Goal: Transaction & Acquisition: Purchase product/service

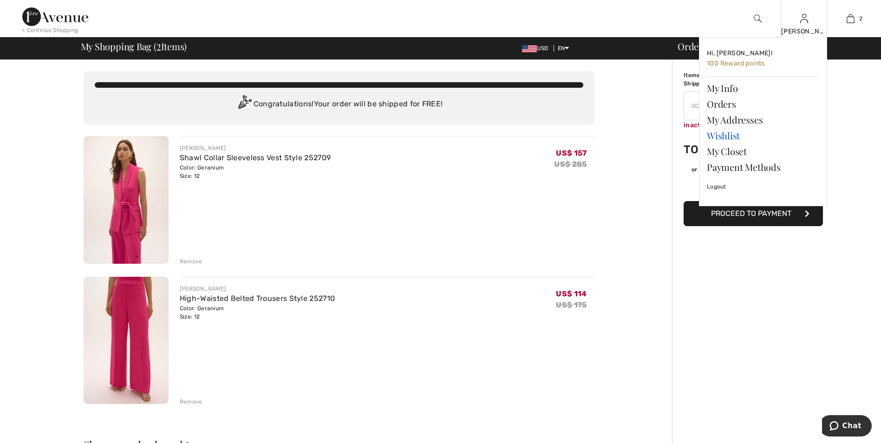
click at [741, 136] on link "Wishlist" at bounding box center [762, 136] width 112 height 16
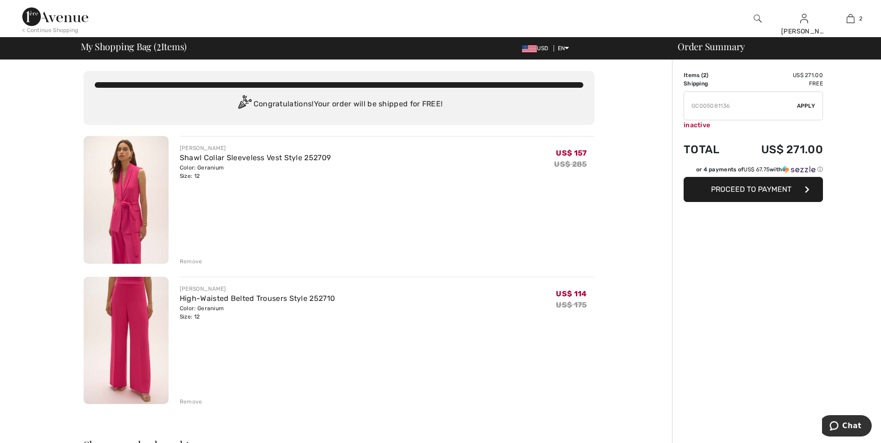
click at [758, 18] on img at bounding box center [757, 18] width 8 height 11
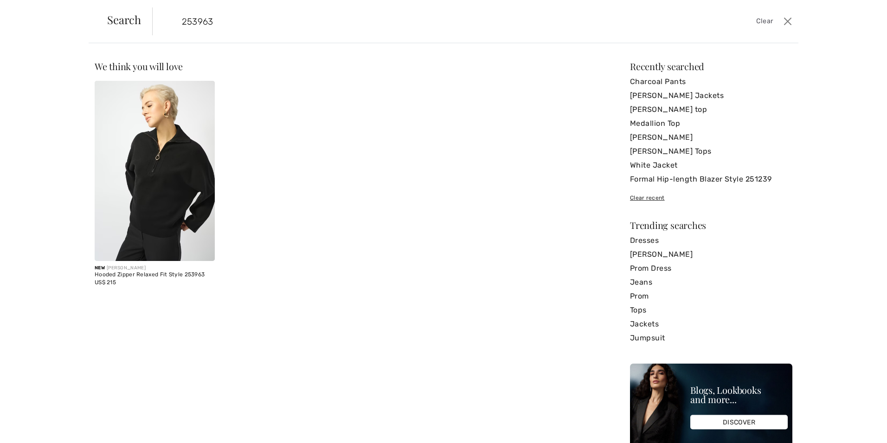
type input "253963"
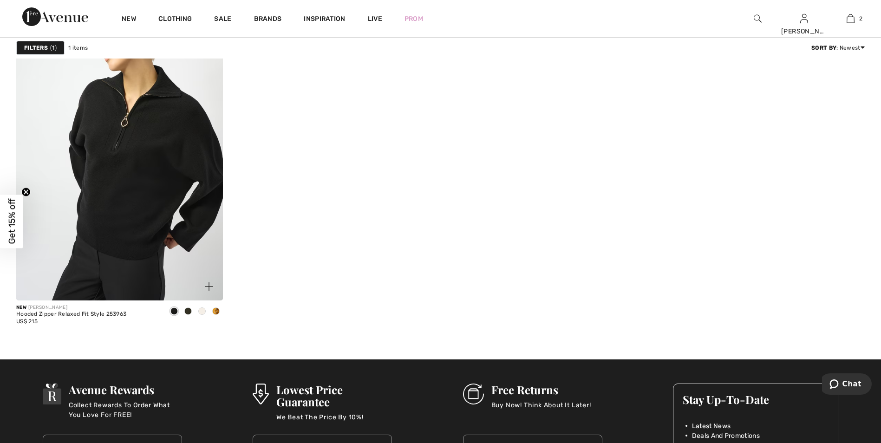
click at [186, 309] on span at bounding box center [187, 310] width 7 height 7
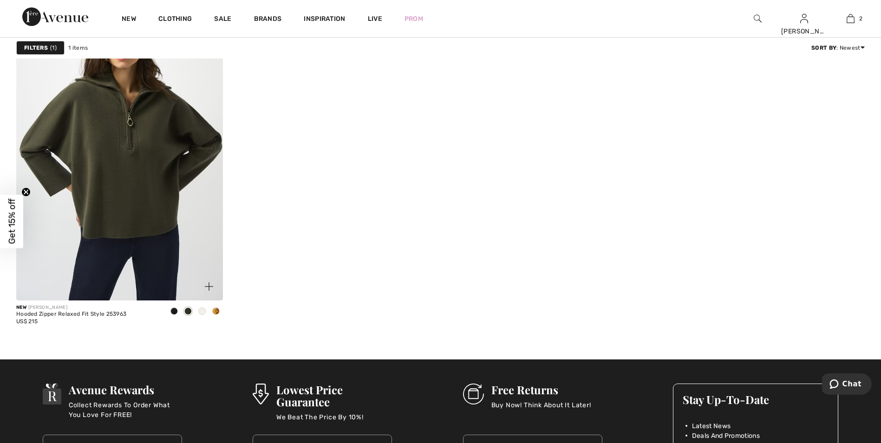
click at [182, 311] on div at bounding box center [188, 311] width 14 height 15
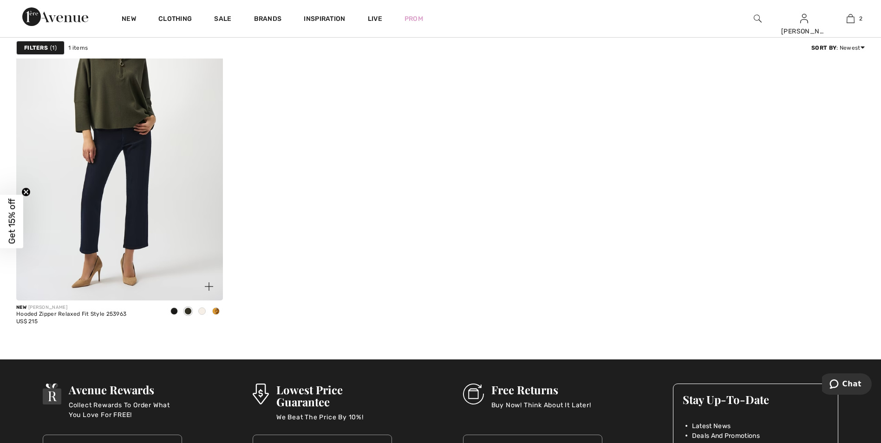
click at [143, 200] on img at bounding box center [119, 146] width 207 height 310
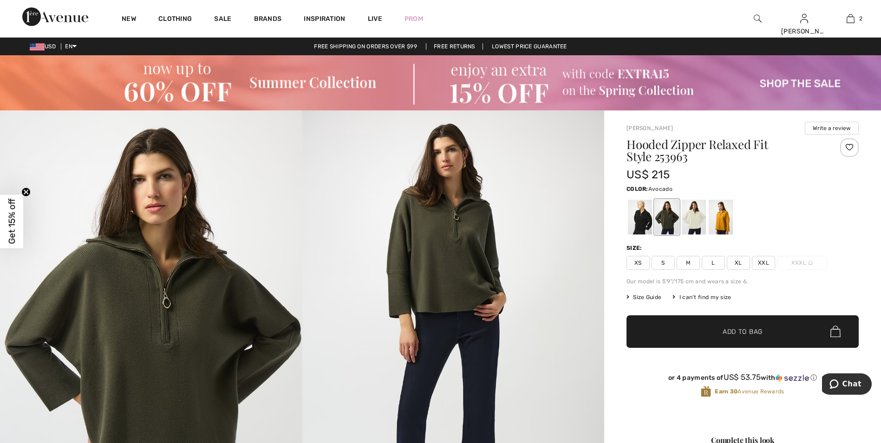
click at [684, 263] on span "M" at bounding box center [687, 263] width 23 height 14
click at [707, 337] on span "✔ Added to Bag Add to Bag" at bounding box center [742, 331] width 232 height 32
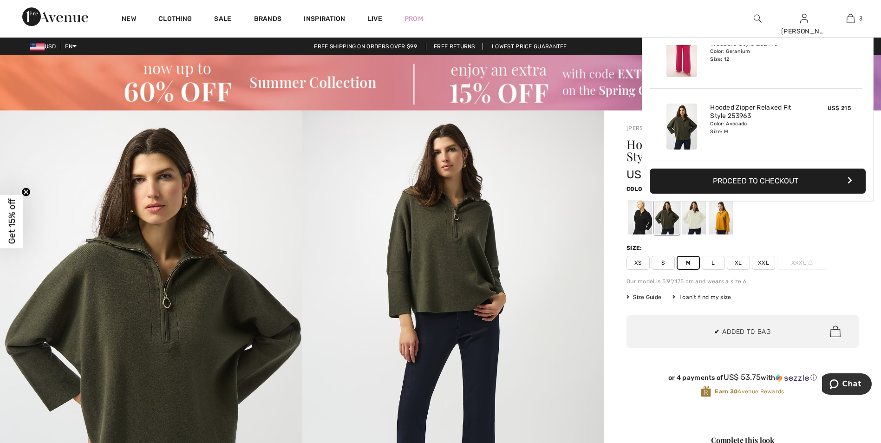
scroll to position [101, 0]
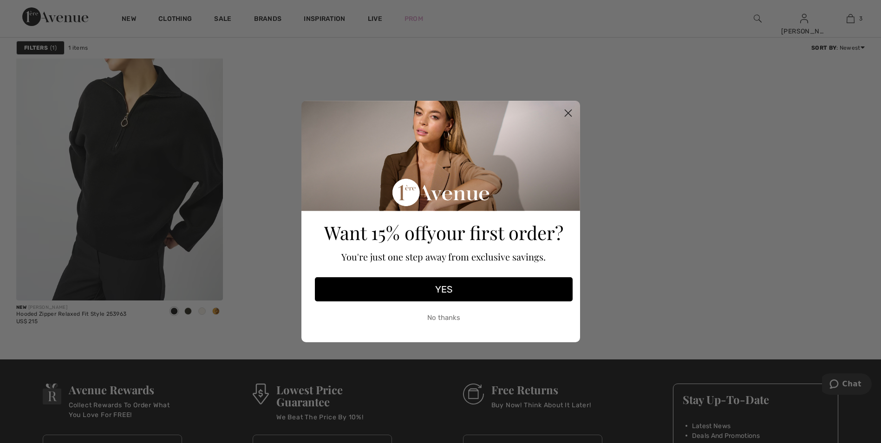
click at [565, 110] on icon "Close dialog" at bounding box center [567, 113] width 6 height 6
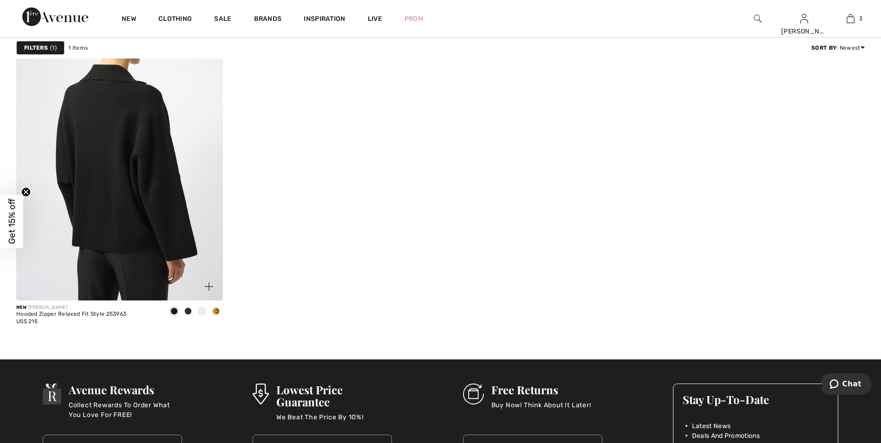
click at [166, 204] on img at bounding box center [119, 146] width 207 height 310
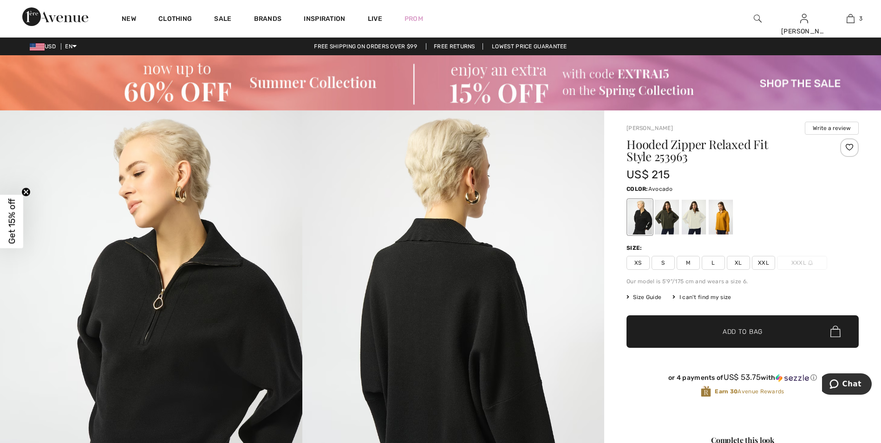
click at [669, 218] on div at bounding box center [666, 217] width 24 height 35
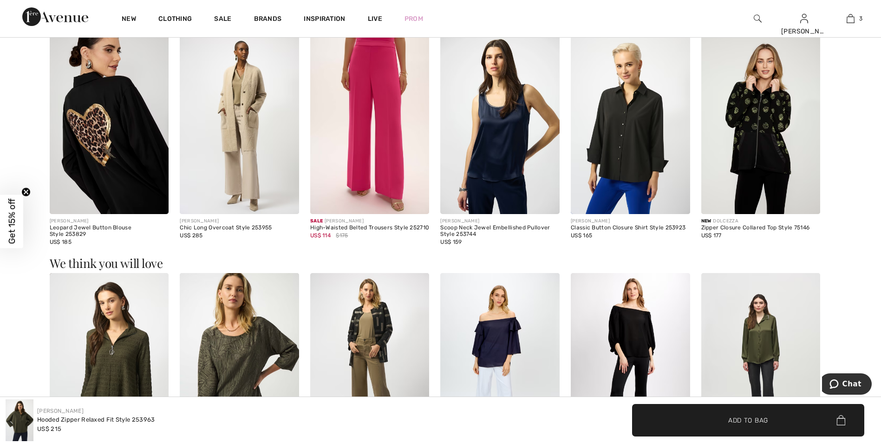
scroll to position [1160, 0]
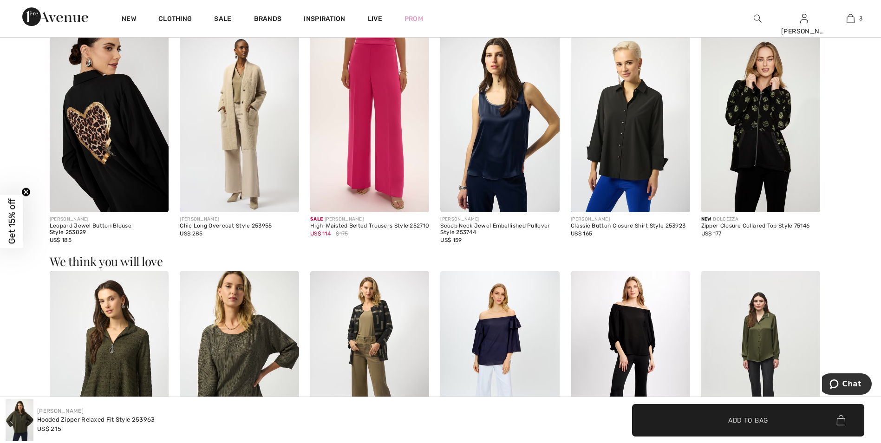
click at [377, 159] on img at bounding box center [369, 122] width 119 height 179
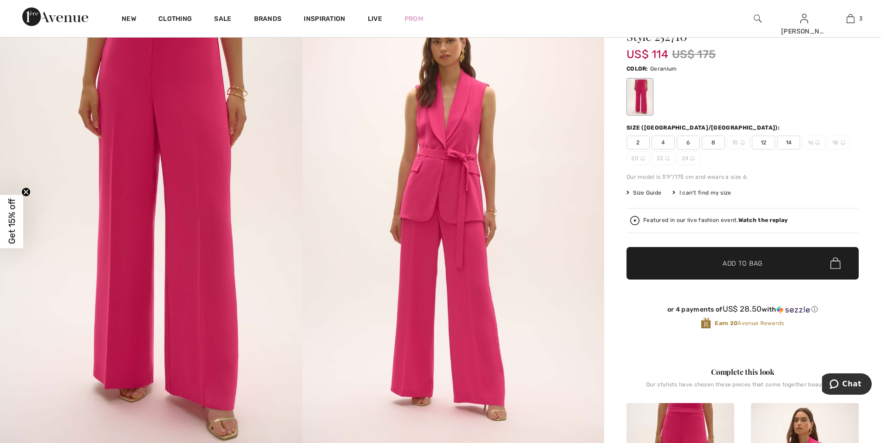
scroll to position [139, 0]
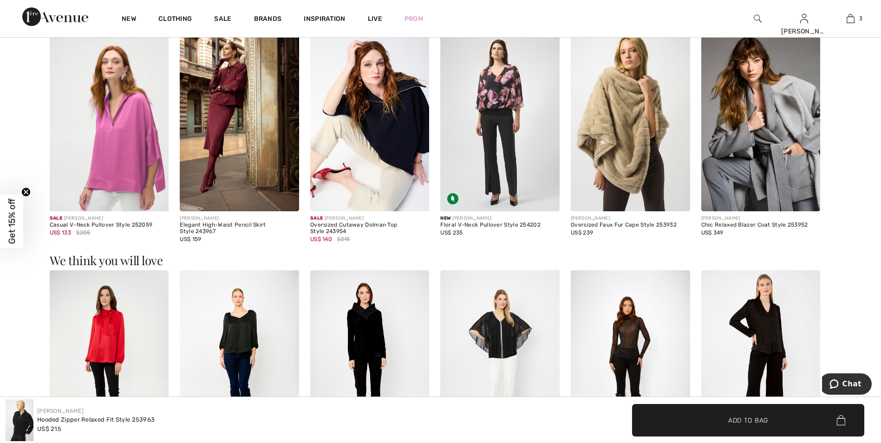
click at [402, 179] on img at bounding box center [369, 121] width 119 height 179
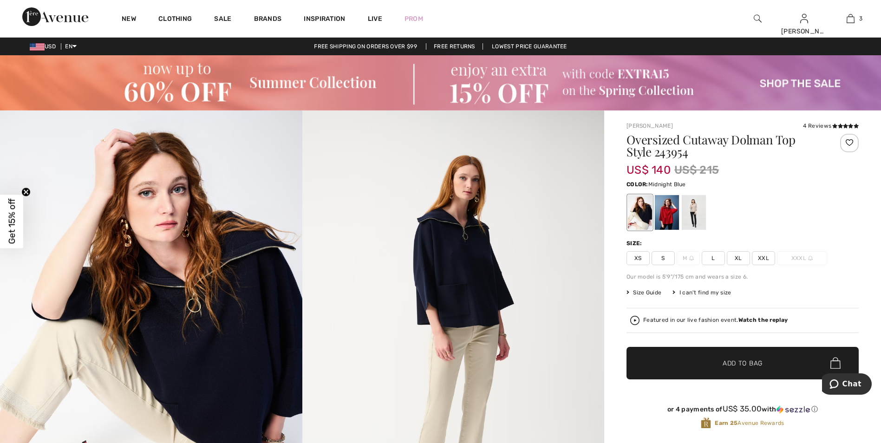
click at [635, 214] on div at bounding box center [640, 212] width 24 height 35
click at [675, 213] on div at bounding box center [666, 212] width 24 height 35
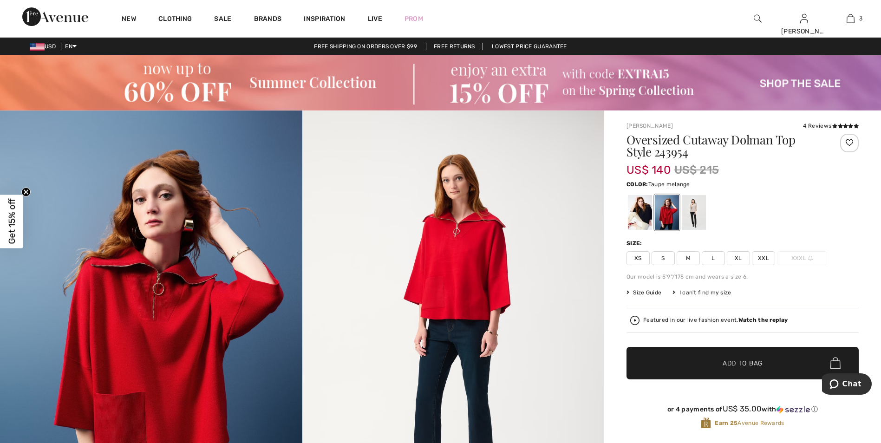
click at [698, 208] on div at bounding box center [693, 212] width 24 height 35
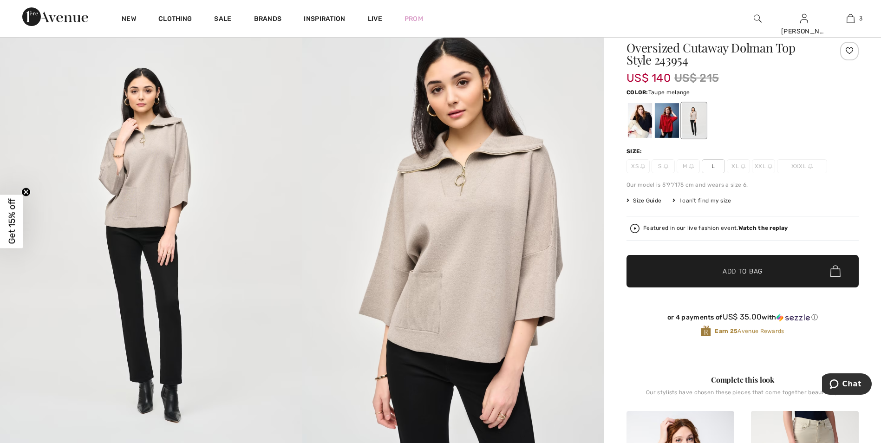
scroll to position [93, 0]
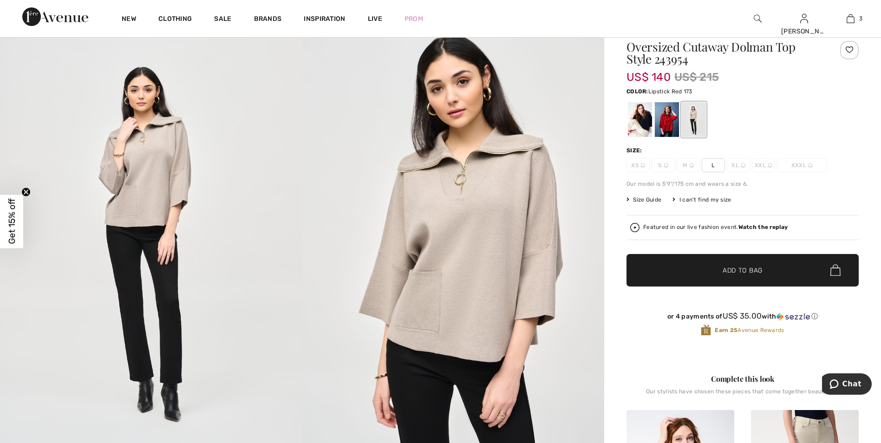
click at [666, 123] on div at bounding box center [666, 119] width 24 height 35
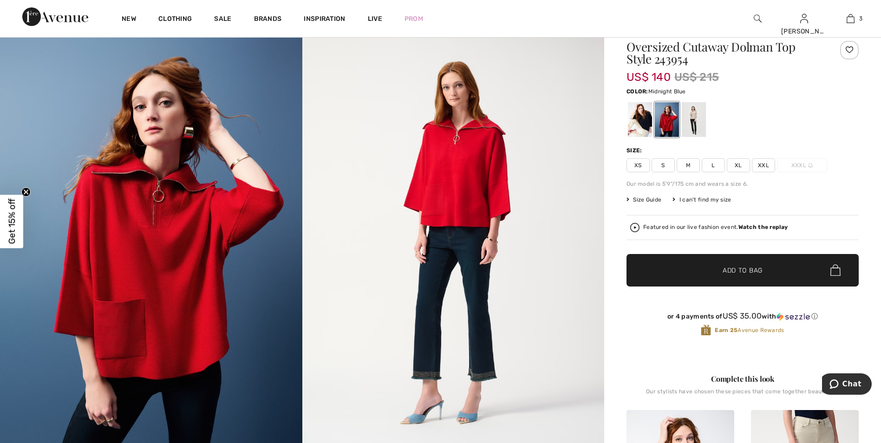
click at [634, 114] on div at bounding box center [640, 119] width 24 height 35
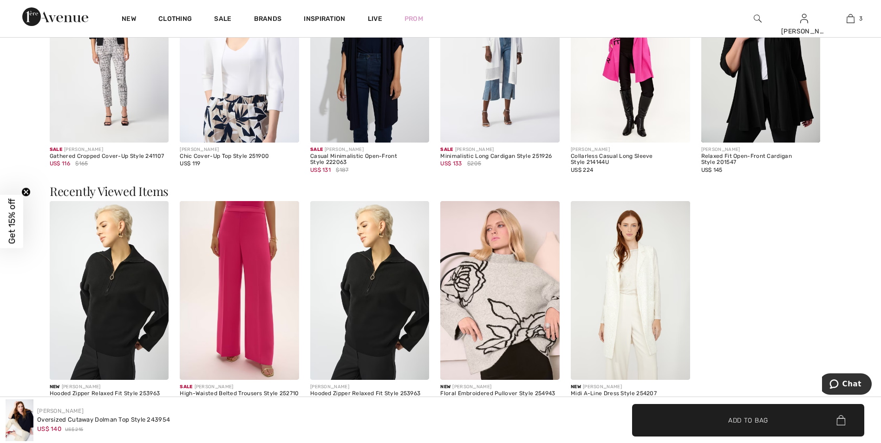
scroll to position [1532, 0]
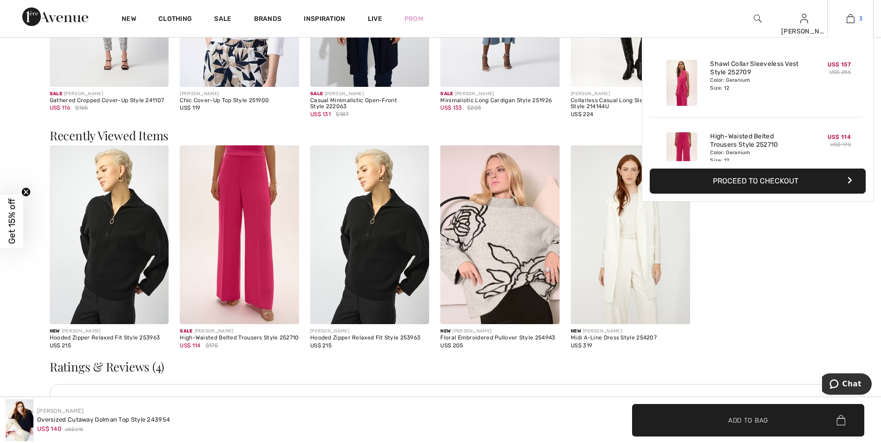
click at [852, 23] on img at bounding box center [850, 18] width 8 height 11
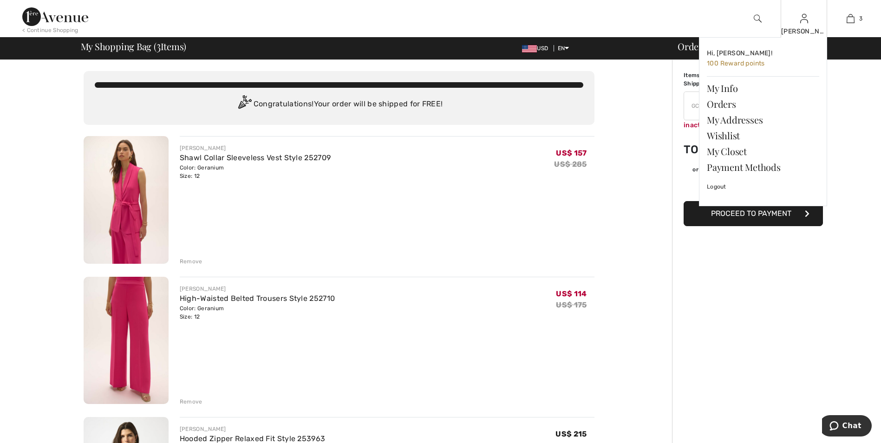
click at [808, 19] on div "[PERSON_NAME] Hi, [PERSON_NAME]! 100 Reward points My Info Orders My Addresses …" at bounding box center [803, 18] width 46 height 37
click at [738, 135] on link "Wishlist" at bounding box center [762, 136] width 112 height 16
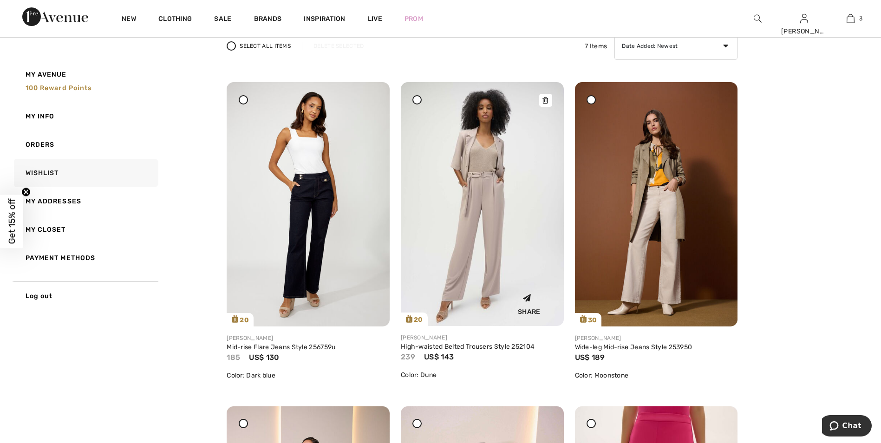
scroll to position [186, 0]
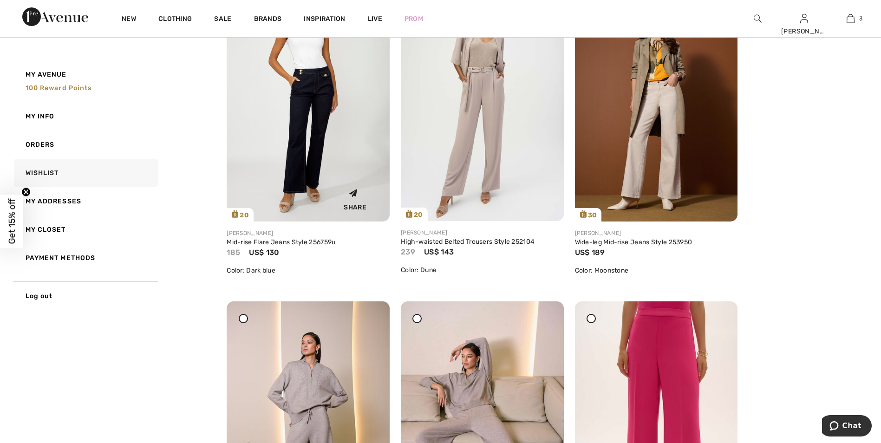
click at [328, 146] on img at bounding box center [308, 99] width 163 height 244
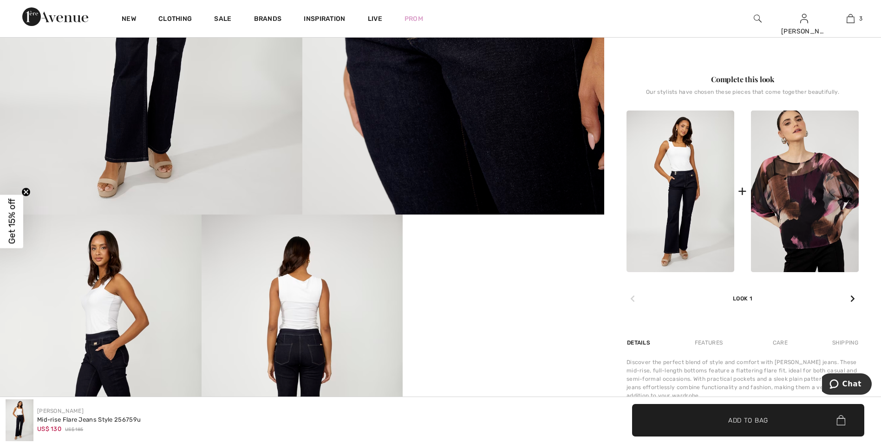
scroll to position [371, 0]
